Goal: Task Accomplishment & Management: Manage account settings

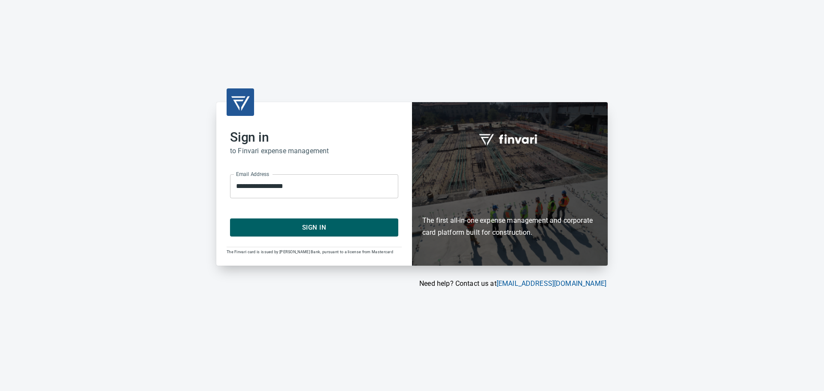
click at [270, 223] on span "Sign In" at bounding box center [313, 227] width 149 height 11
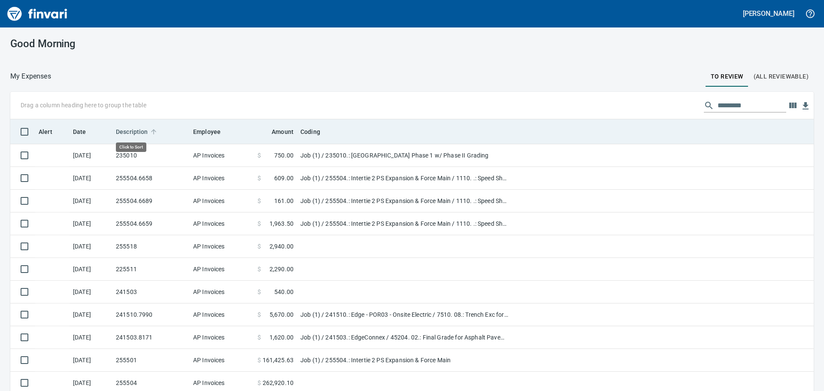
scroll to position [290, 784]
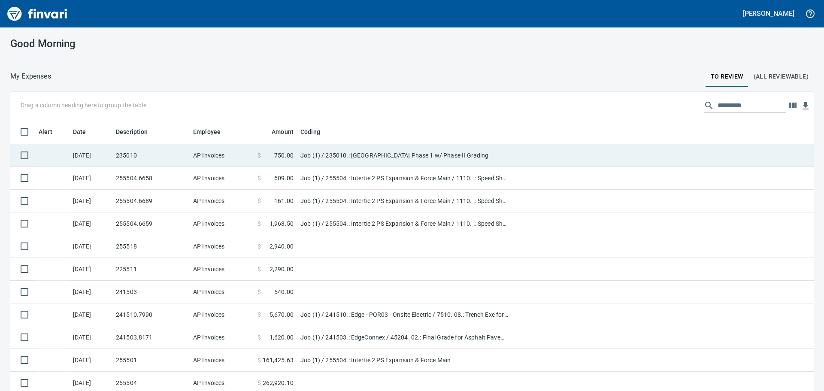
click at [149, 155] on td "235010" at bounding box center [150, 155] width 77 height 23
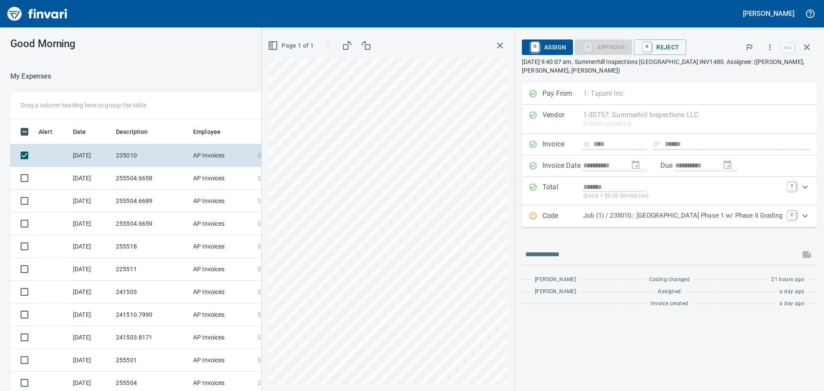
scroll to position [290, 569]
click at [729, 216] on p "Job (1) / 235010.: Parkview Terrace Phase 1 w/ Phase II Grading" at bounding box center [682, 216] width 199 height 10
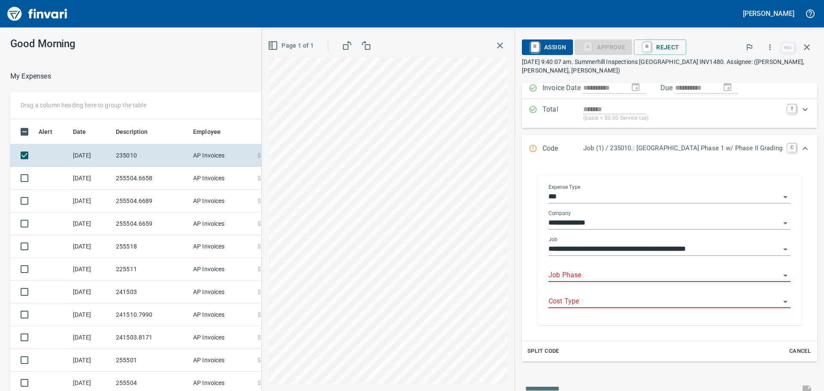
scroll to position [86, 0]
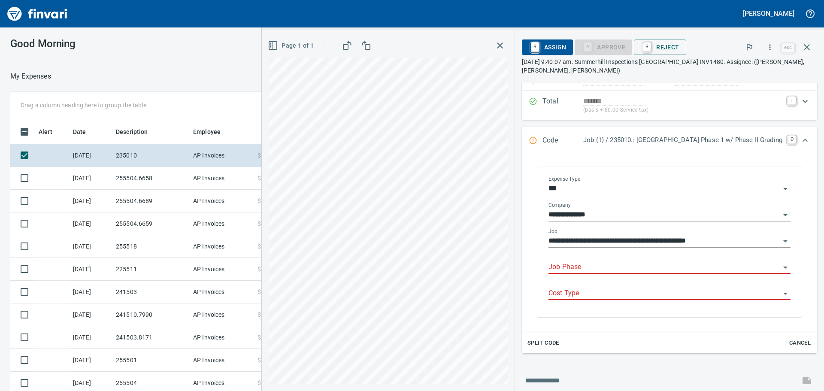
click at [591, 260] on div "Job Phase" at bounding box center [669, 263] width 242 height 19
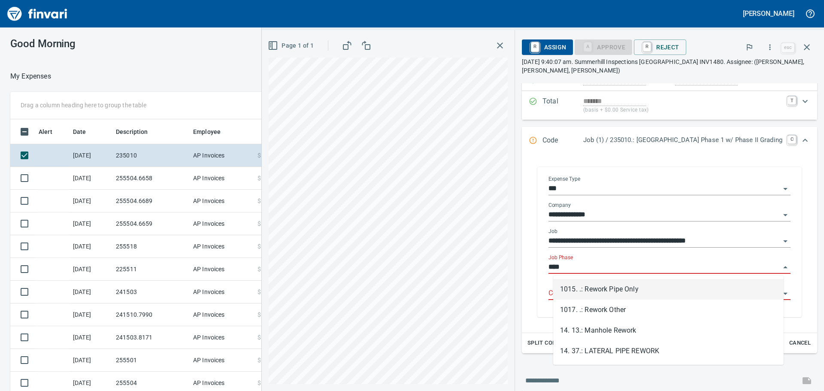
scroll to position [290, 569]
click at [591, 286] on li "1015. .: Rework Pipe Only" at bounding box center [668, 289] width 230 height 21
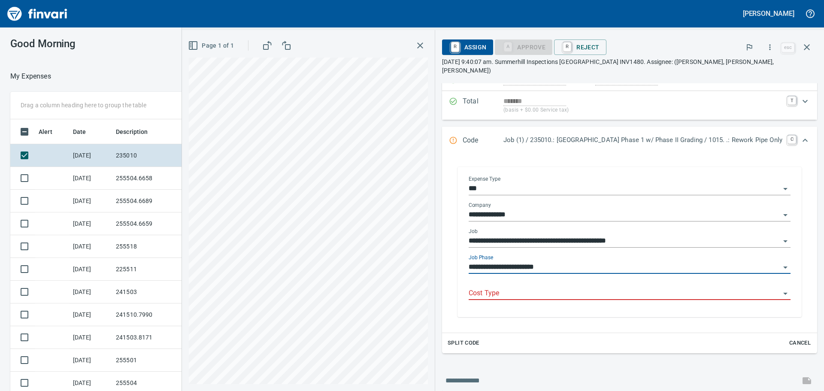
type input "**********"
click at [576, 287] on input "Cost Type" at bounding box center [623, 293] width 311 height 12
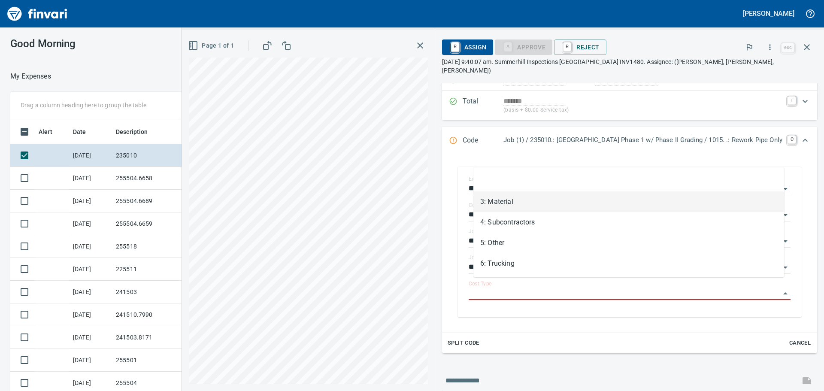
click at [504, 202] on li "3: Material" at bounding box center [628, 201] width 311 height 21
type input "**********"
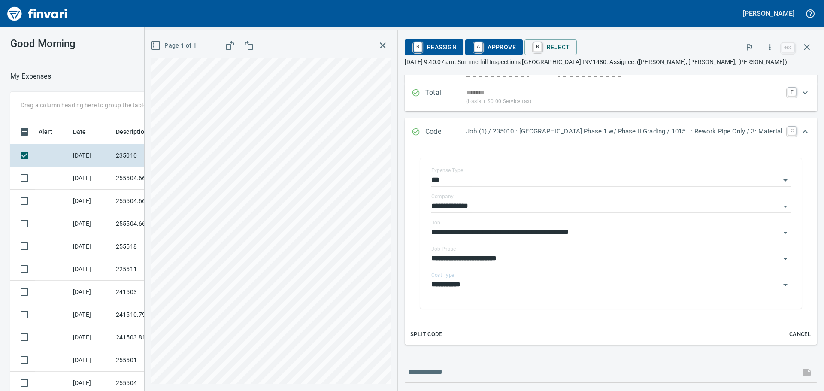
click at [509, 46] on span "A Approve" at bounding box center [494, 47] width 44 height 15
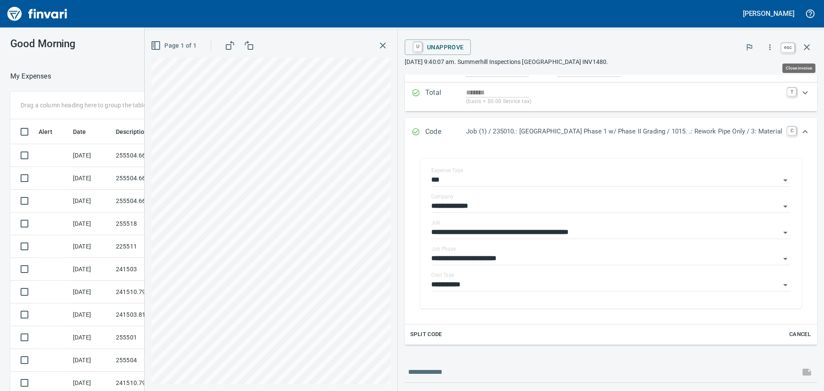
click at [807, 47] on icon "button" at bounding box center [806, 47] width 6 height 6
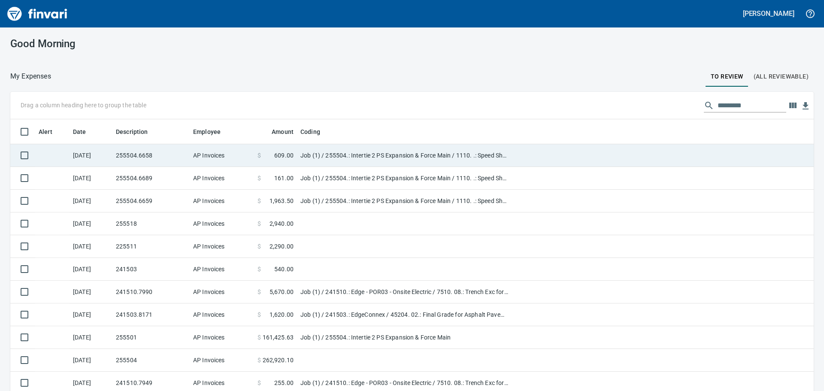
scroll to position [290, 784]
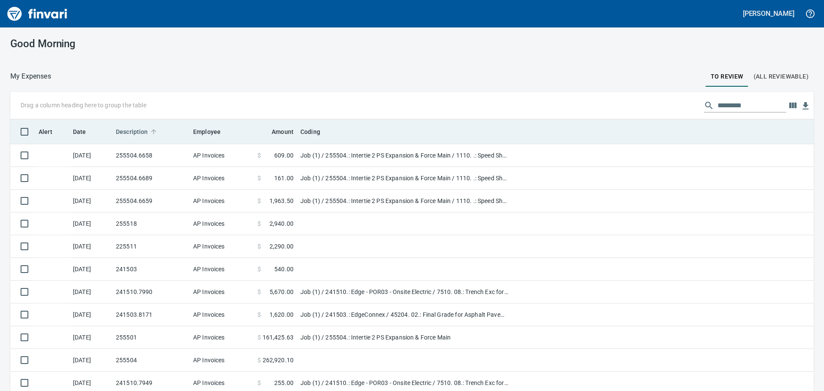
click at [148, 127] on span "Description" at bounding box center [137, 132] width 43 height 10
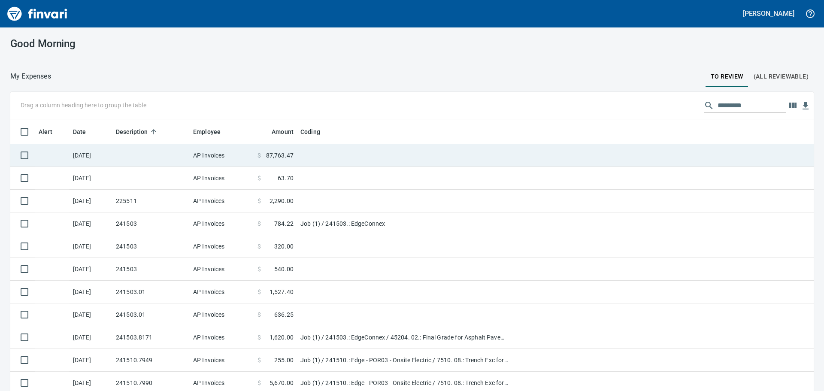
click at [145, 153] on td at bounding box center [150, 155] width 77 height 23
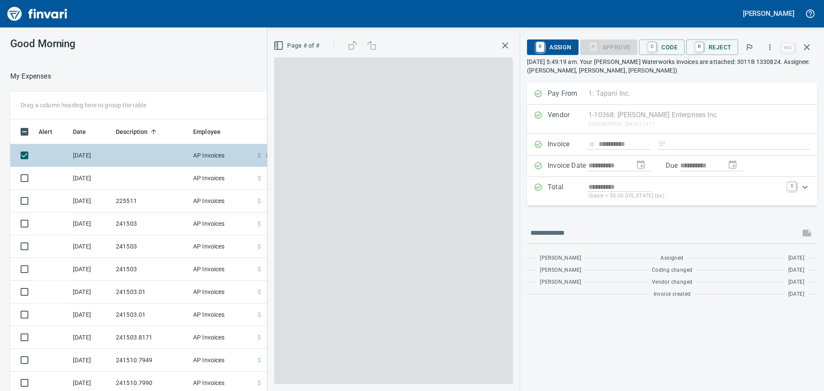
scroll to position [290, 569]
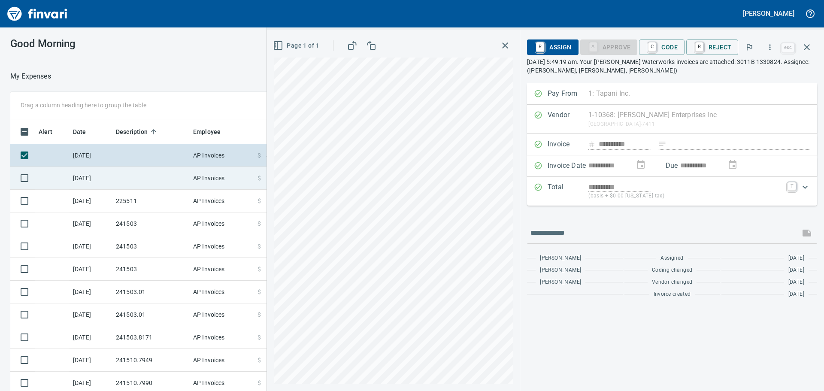
click at [142, 170] on td at bounding box center [150, 178] width 77 height 23
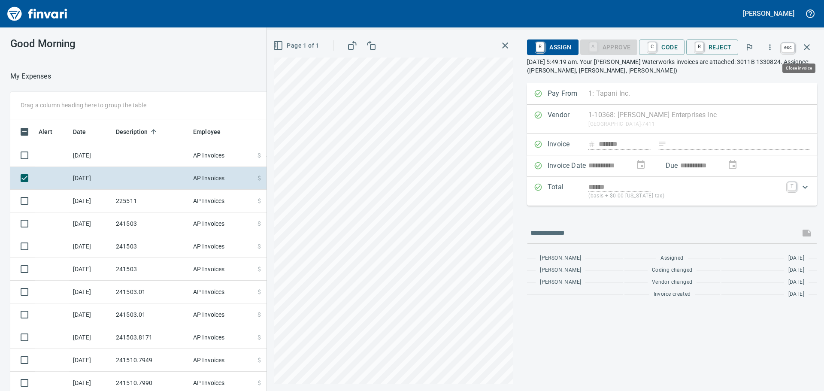
scroll to position [290, 569]
click at [807, 51] on icon "button" at bounding box center [806, 47] width 10 height 10
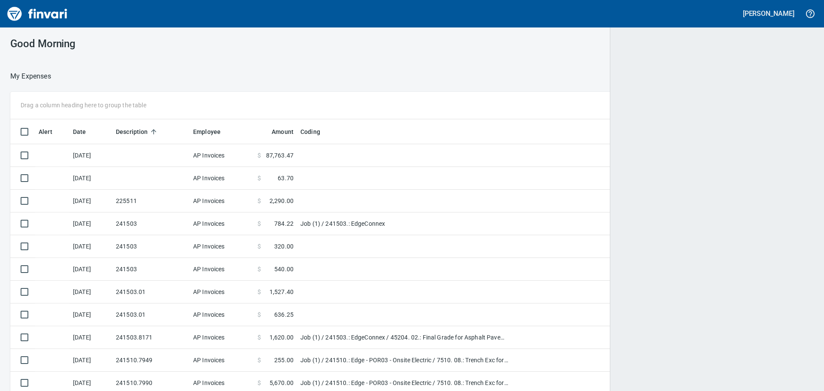
scroll to position [290, 782]
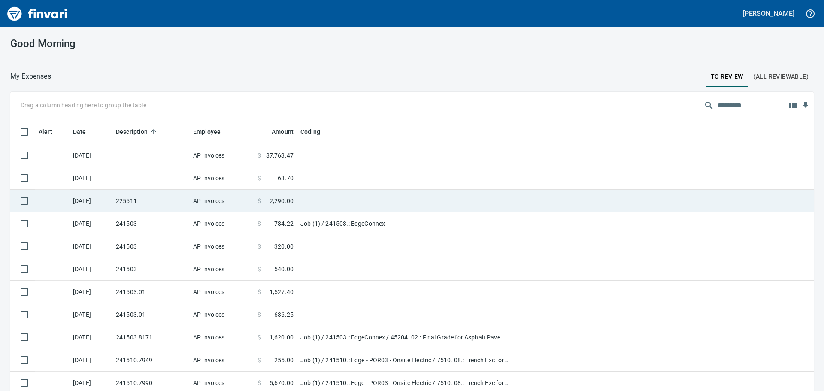
click at [348, 190] on td at bounding box center [404, 201] width 214 height 23
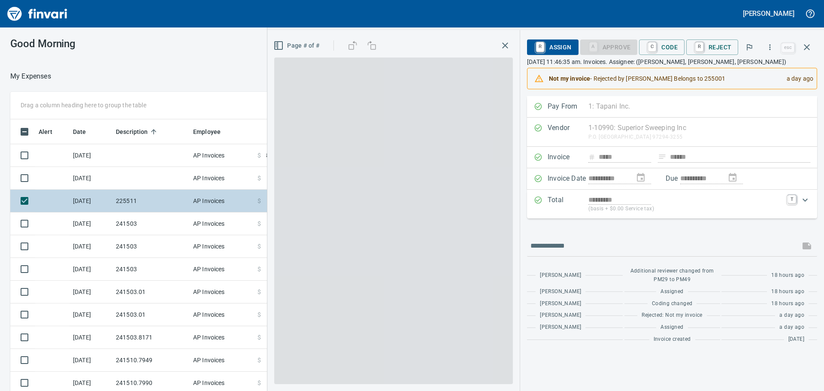
scroll to position [290, 569]
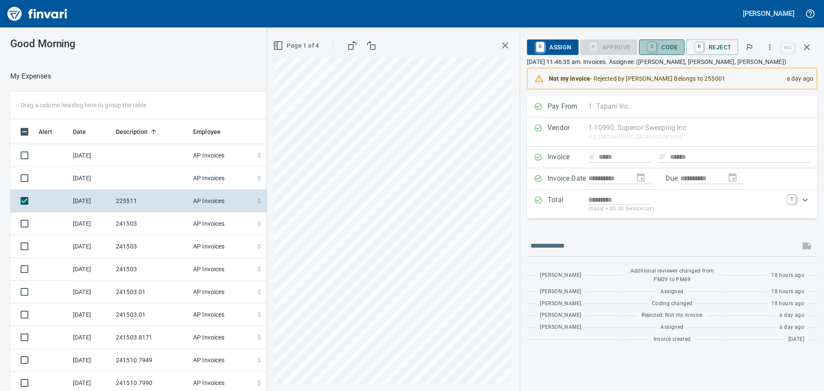
click at [672, 47] on span "C Code" at bounding box center [662, 47] width 32 height 15
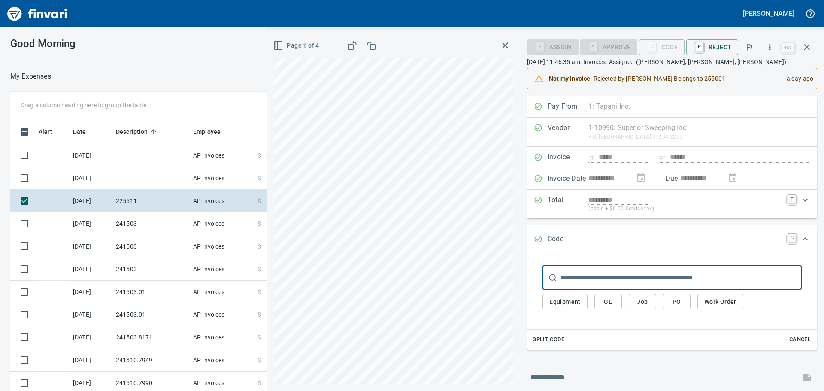
click at [648, 299] on span "Job" at bounding box center [642, 301] width 14 height 11
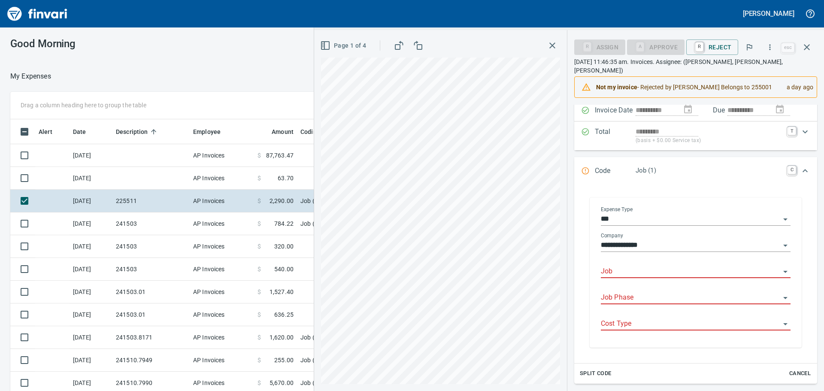
scroll to position [86, 0]
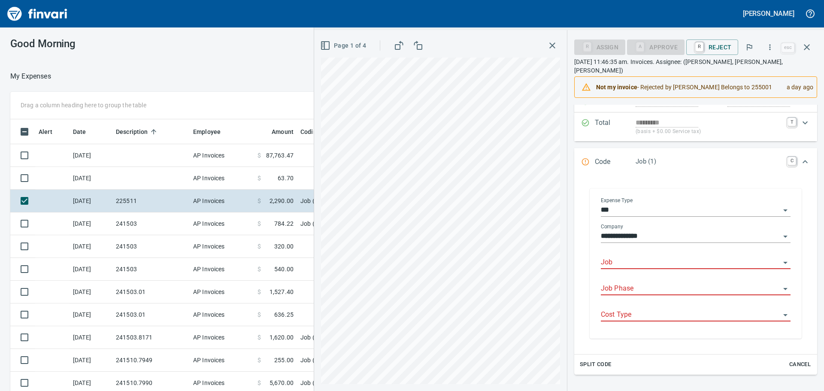
click at [630, 256] on input "Job" at bounding box center [690, 262] width 179 height 12
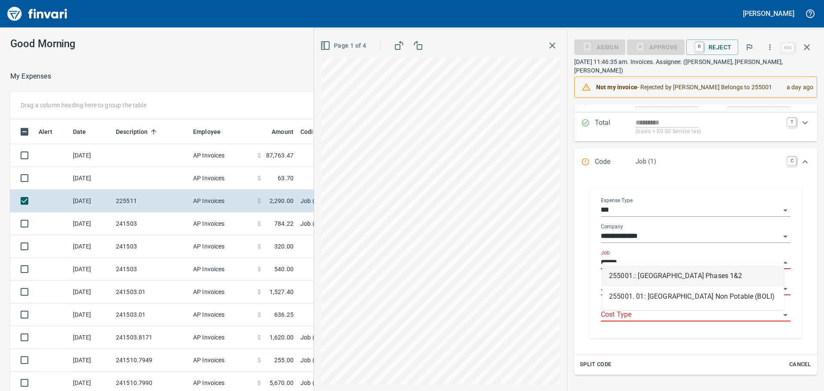
scroll to position [290, 569]
click at [631, 275] on li "255001.: Kingston Terrace Town Center Phases 1&2" at bounding box center [693, 276] width 182 height 21
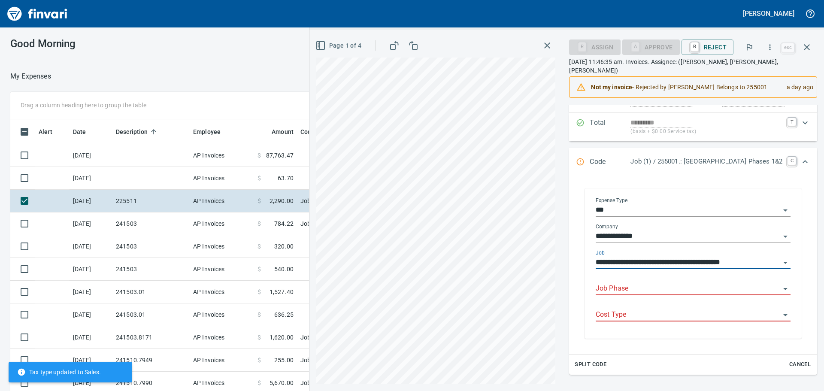
type input "**********"
click at [629, 283] on input "Job Phase" at bounding box center [687, 289] width 184 height 12
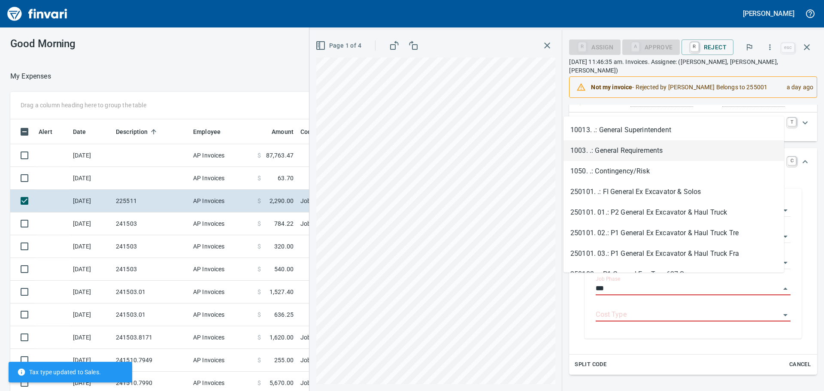
click at [667, 155] on li "1003. .: General Requirements" at bounding box center [673, 150] width 220 height 21
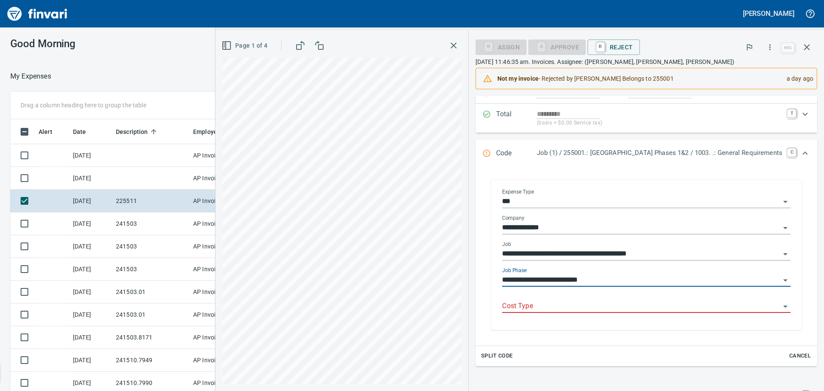
type input "**********"
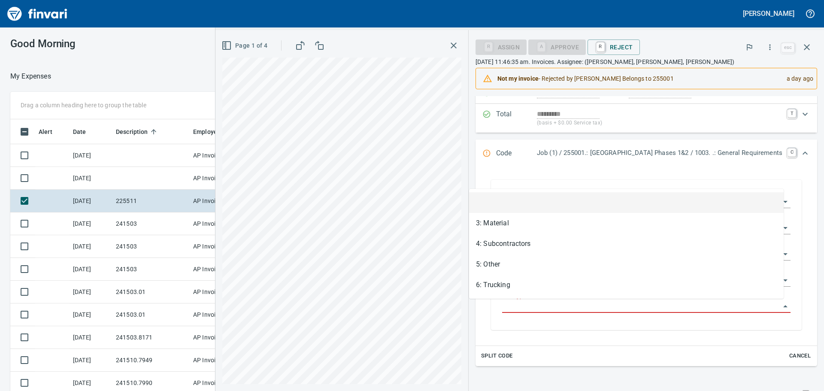
click at [591, 309] on input "Cost Type" at bounding box center [641, 306] width 278 height 12
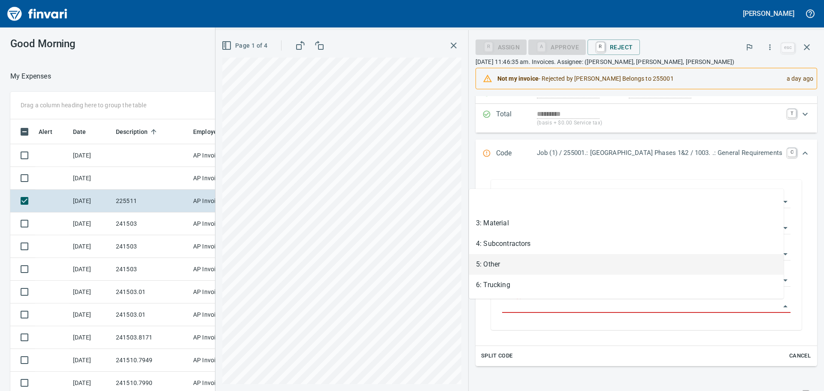
click at [519, 262] on li "5: Other" at bounding box center [626, 264] width 314 height 21
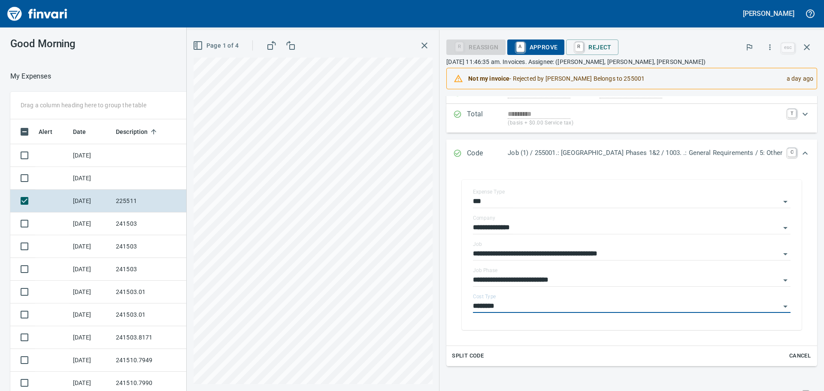
type input "********"
click at [518, 44] on span "A Approve" at bounding box center [536, 47] width 44 height 15
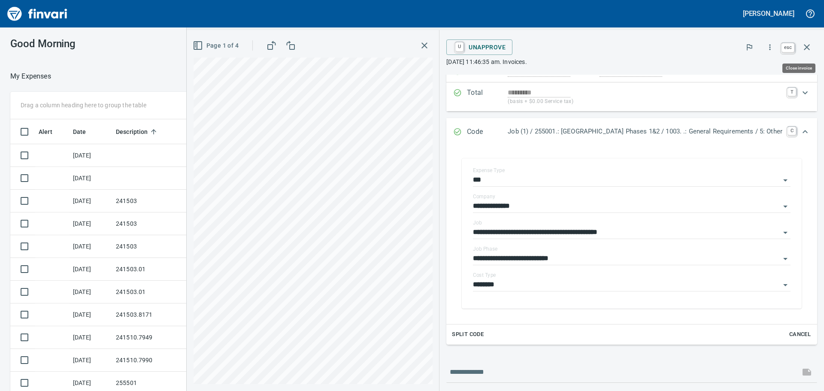
click at [808, 47] on icon "button" at bounding box center [806, 47] width 10 height 10
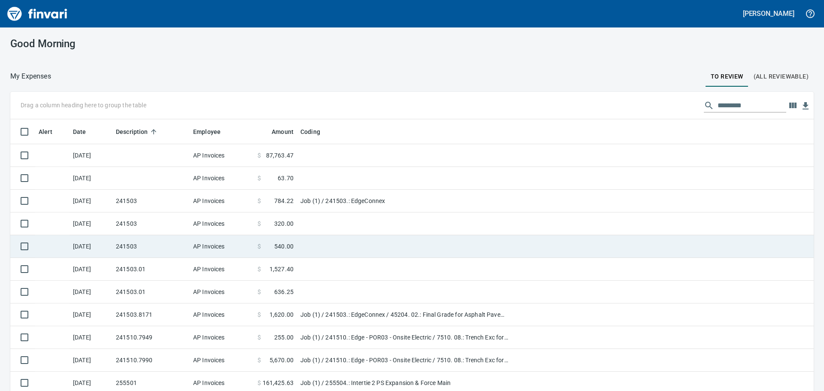
scroll to position [290, 782]
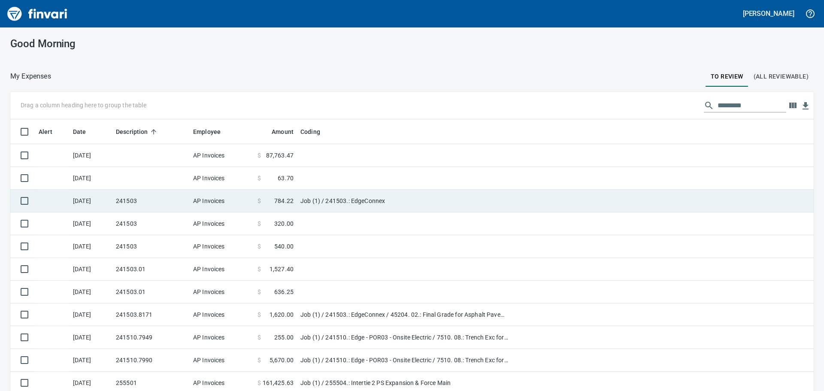
click at [254, 201] on td "$ 784.22" at bounding box center [275, 201] width 43 height 23
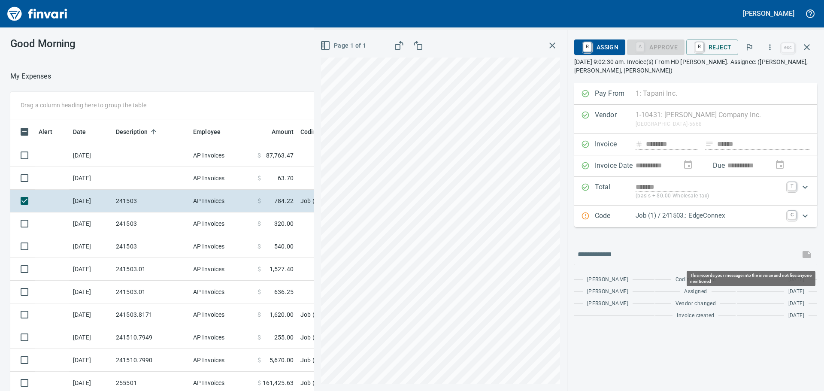
scroll to position [290, 569]
click at [806, 217] on icon "Expand" at bounding box center [805, 216] width 10 height 10
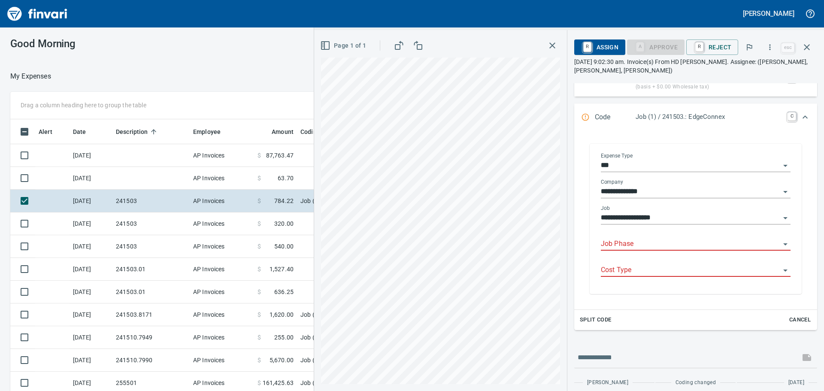
scroll to position [129, 0]
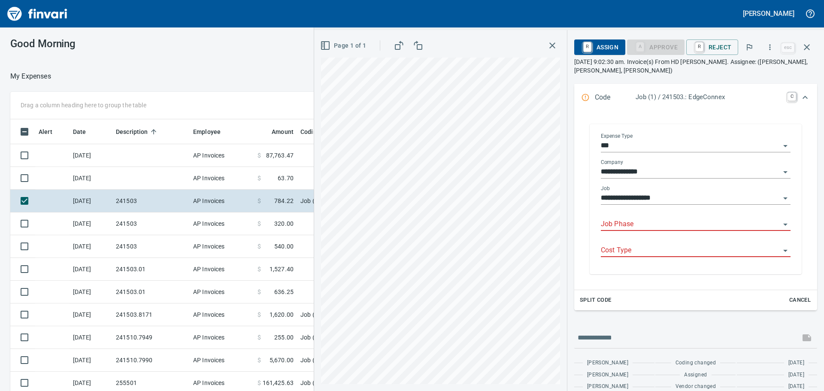
click at [648, 222] on input "Job Phase" at bounding box center [690, 224] width 179 height 12
type input "*"
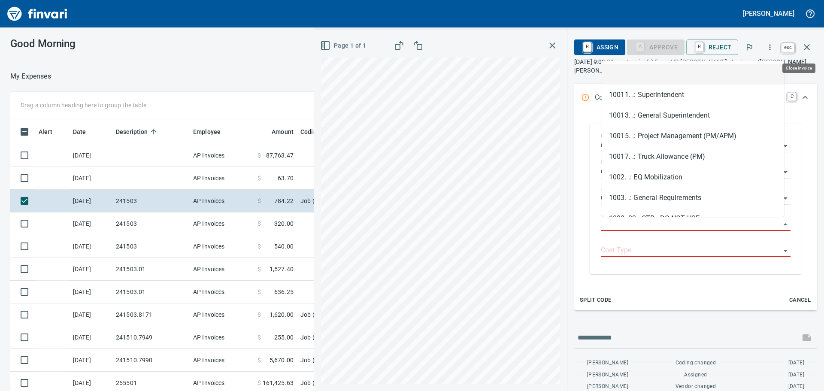
click at [803, 41] on button "button" at bounding box center [806, 47] width 21 height 21
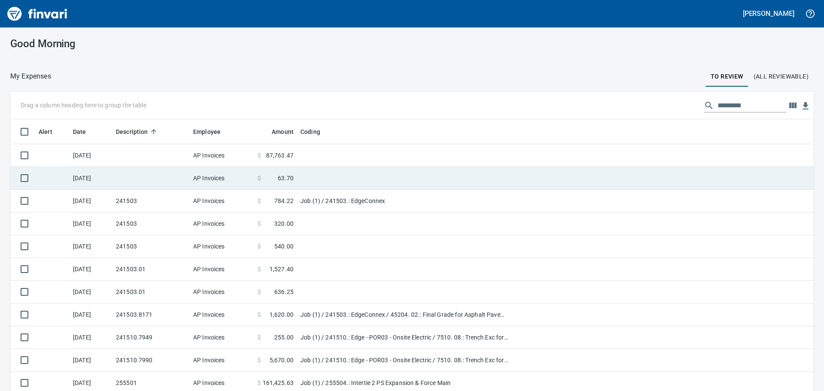
scroll to position [290, 782]
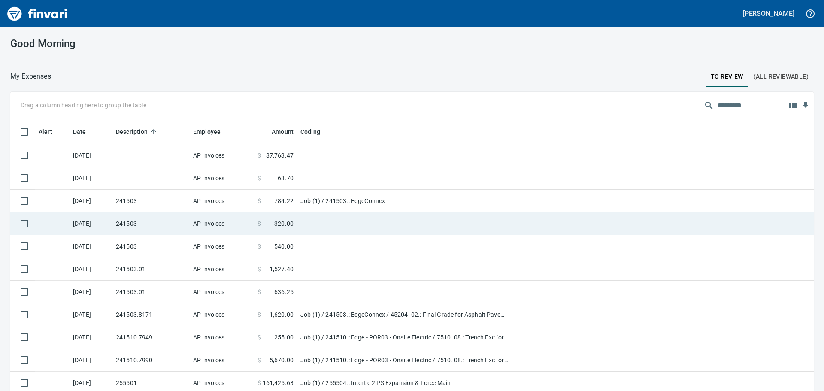
click at [199, 219] on td "AP Invoices" at bounding box center [222, 223] width 64 height 23
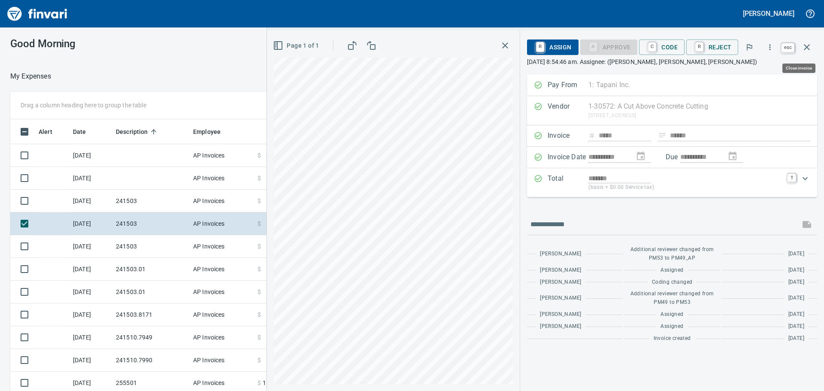
scroll to position [290, 569]
click at [807, 50] on icon "button" at bounding box center [806, 47] width 10 height 10
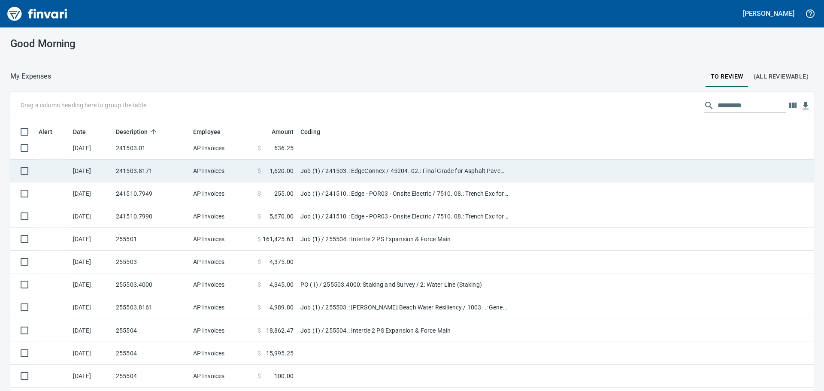
scroll to position [172, 0]
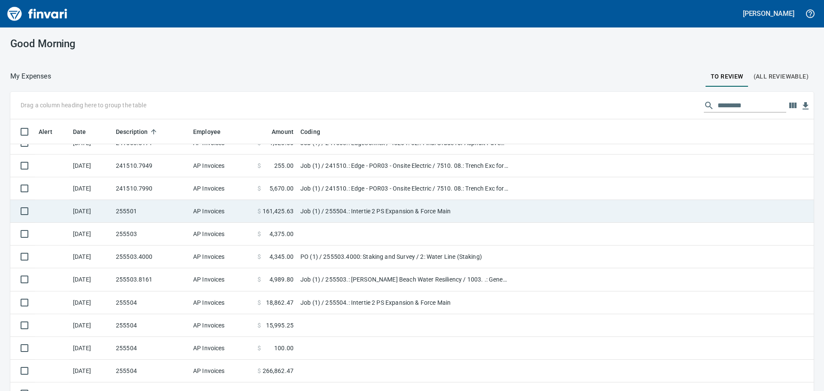
click at [161, 208] on td "255501" at bounding box center [150, 211] width 77 height 23
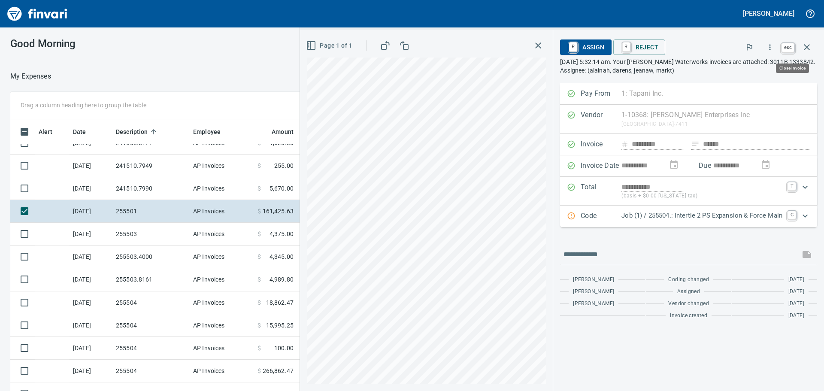
scroll to position [290, 569]
click at [810, 50] on icon "button" at bounding box center [806, 47] width 10 height 10
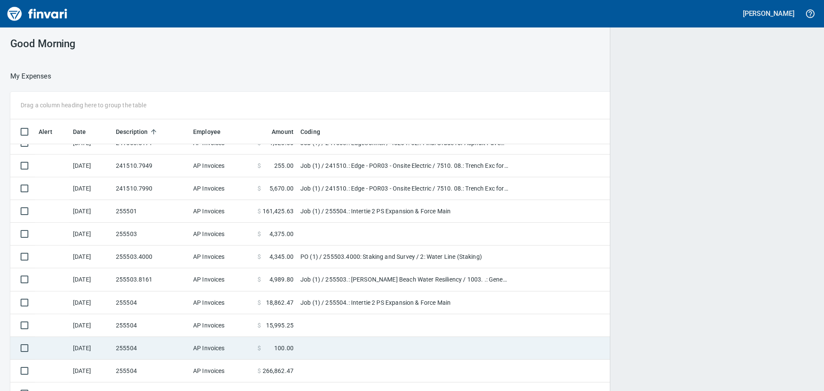
scroll to position [290, 784]
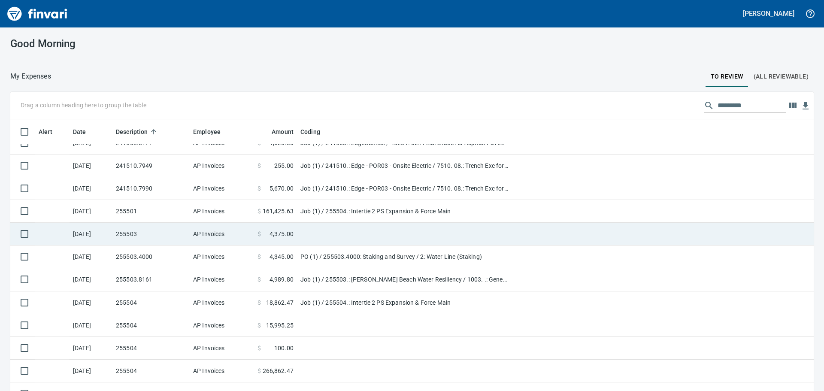
click at [167, 234] on td "255503" at bounding box center [150, 234] width 77 height 23
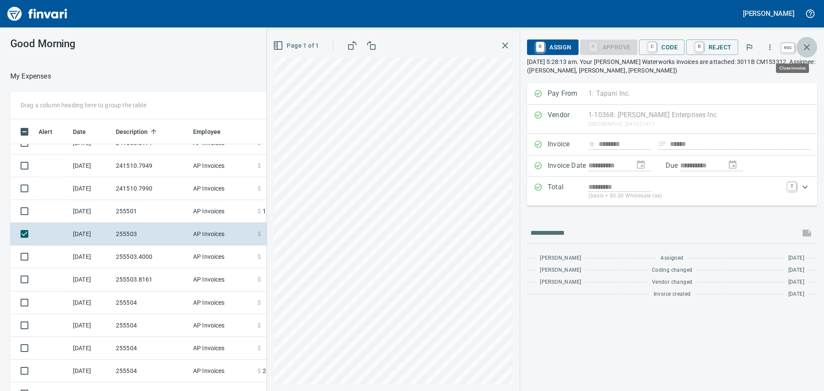
click at [806, 50] on icon "button" at bounding box center [806, 47] width 10 height 10
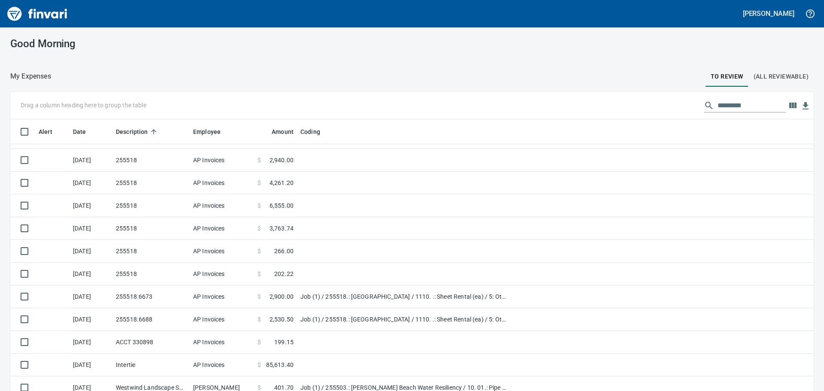
scroll to position [843, 0]
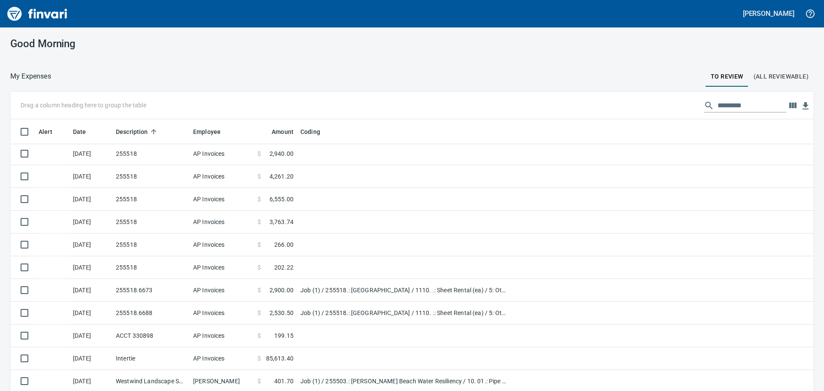
click at [727, 108] on input "text" at bounding box center [751, 106] width 69 height 14
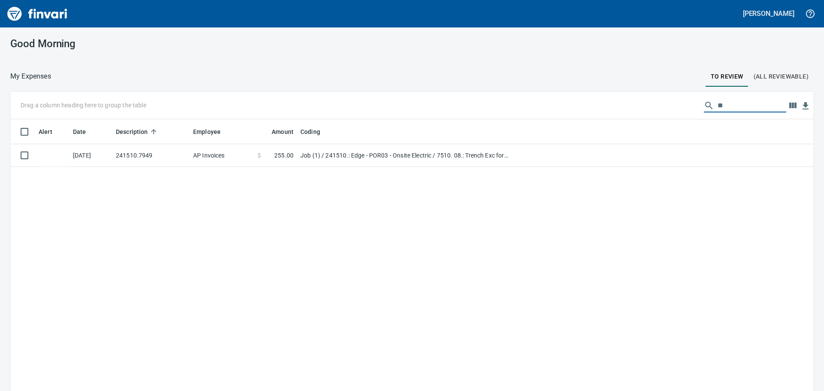
type input "*"
